Goal: Task Accomplishment & Management: Manage account settings

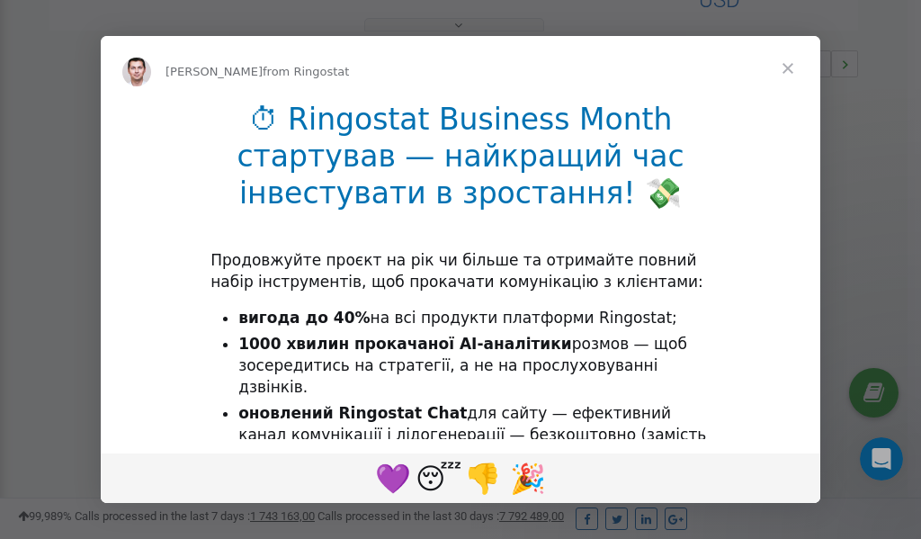
click at [793, 66] on span "Close" at bounding box center [788, 68] width 65 height 65
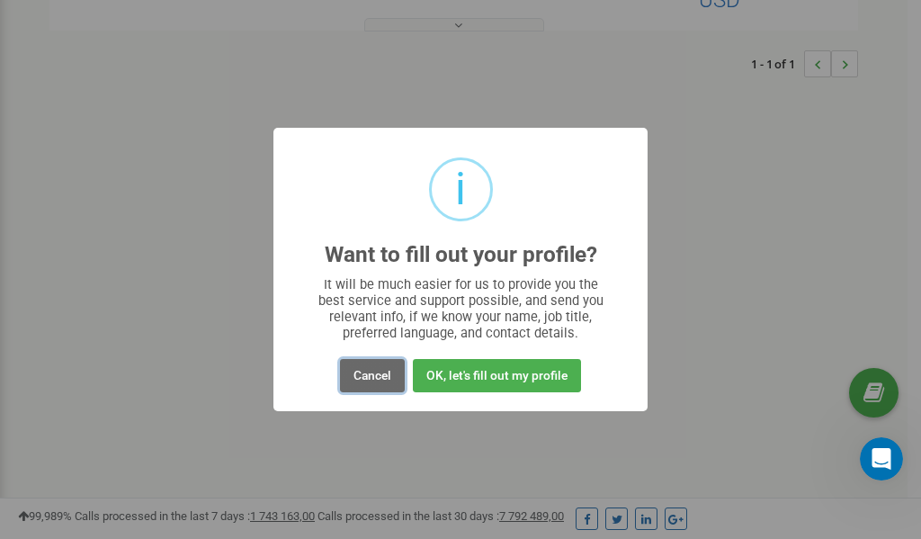
click at [378, 377] on button "Cancel" at bounding box center [372, 375] width 65 height 33
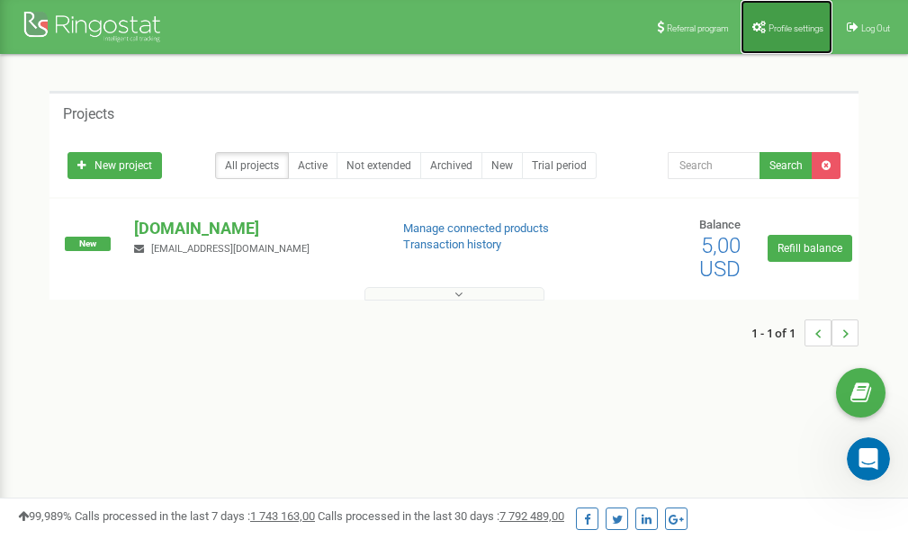
click at [781, 30] on span "Profile settings" at bounding box center [795, 28] width 55 height 10
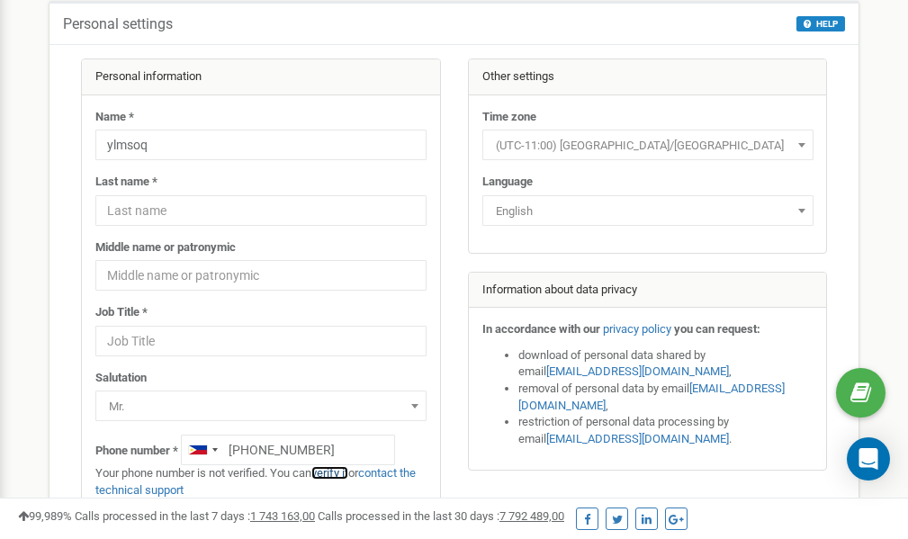
click at [340, 472] on link "verify it" at bounding box center [329, 472] width 37 height 13
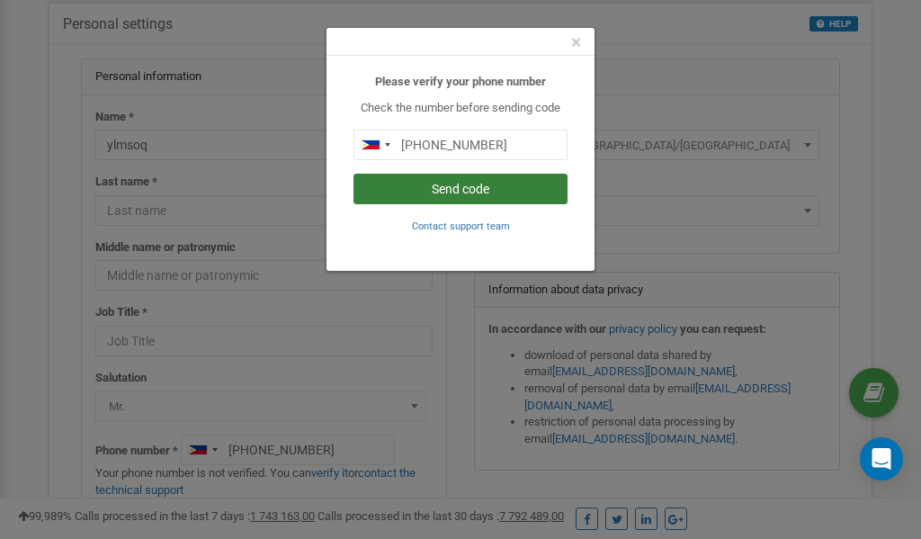
click at [437, 185] on button "Send code" at bounding box center [461, 189] width 214 height 31
